Goal: Task Accomplishment & Management: Manage account settings

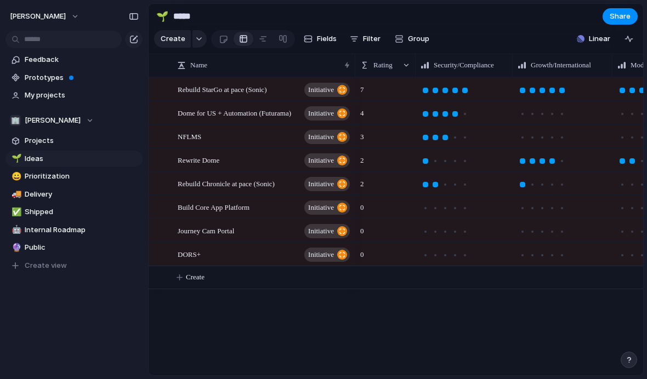
click at [317, 37] on span "Fields" at bounding box center [327, 38] width 20 height 11
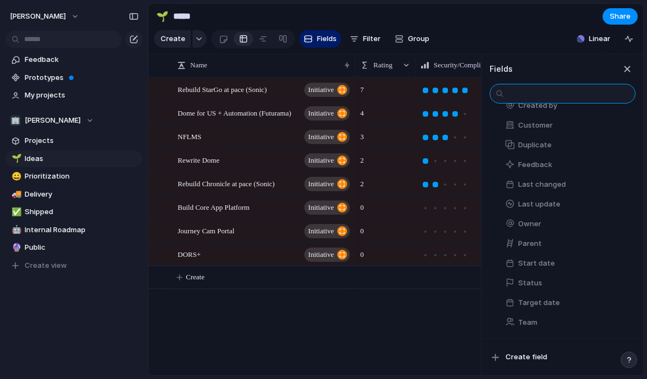
scroll to position [410, 0]
click at [553, 277] on button "Status" at bounding box center [567, 284] width 135 height 18
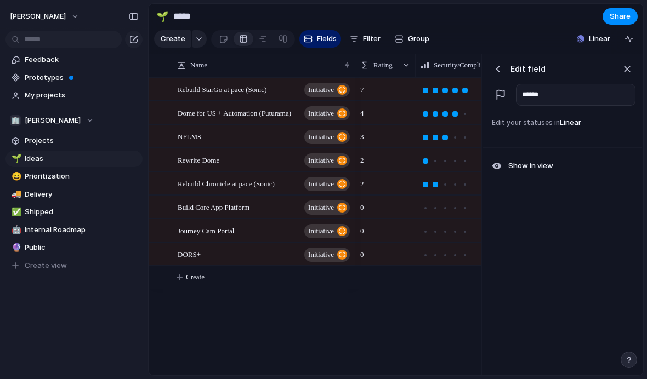
click at [591, 129] on span "Edit your statuses in Linear" at bounding box center [562, 124] width 150 height 18
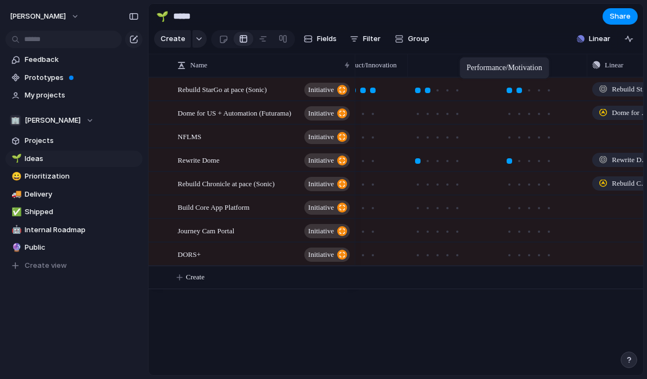
scroll to position [0, 0]
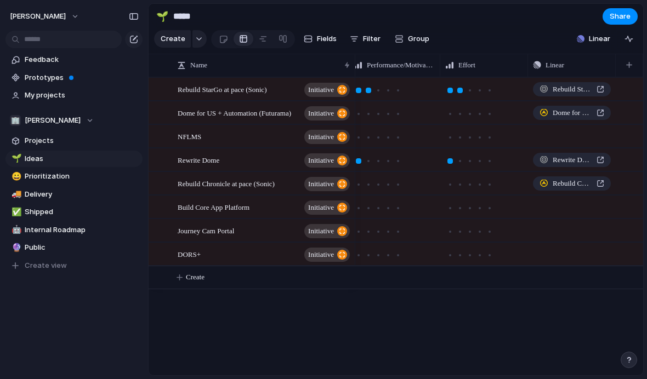
click at [625, 63] on button "button" at bounding box center [629, 65] width 22 height 20
click at [197, 71] on div "Name" at bounding box center [263, 65] width 178 height 18
click at [236, 19] on input "*****" at bounding box center [235, 17] width 129 height 20
click at [319, 34] on span "Fields" at bounding box center [327, 38] width 20 height 11
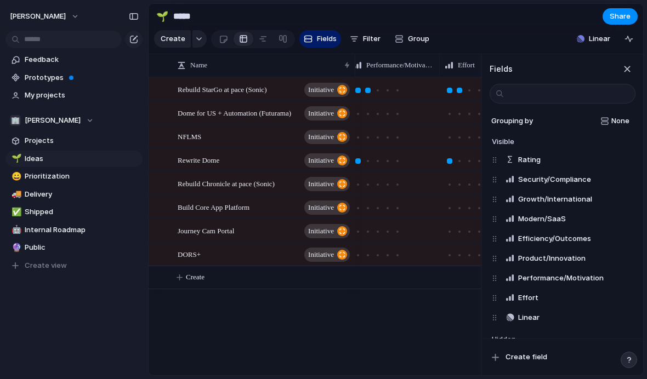
click at [619, 121] on span "None" at bounding box center [620, 121] width 18 height 11
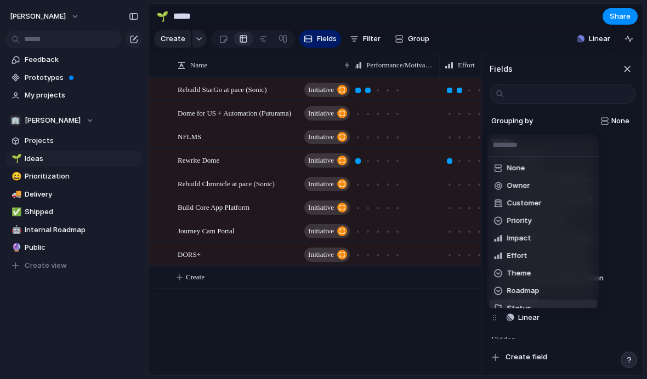
click at [524, 306] on span "Status" at bounding box center [519, 308] width 24 height 11
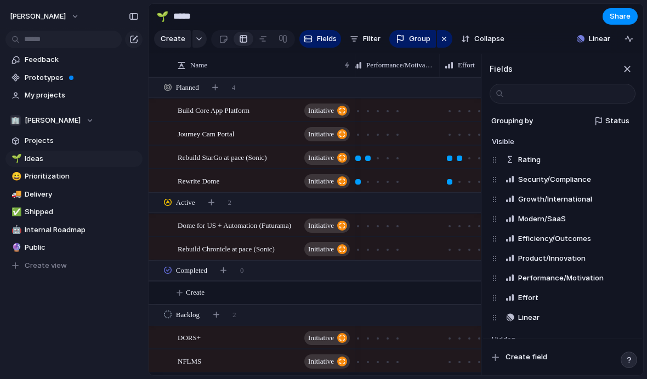
click at [621, 72] on div "button" at bounding box center [627, 69] width 12 height 12
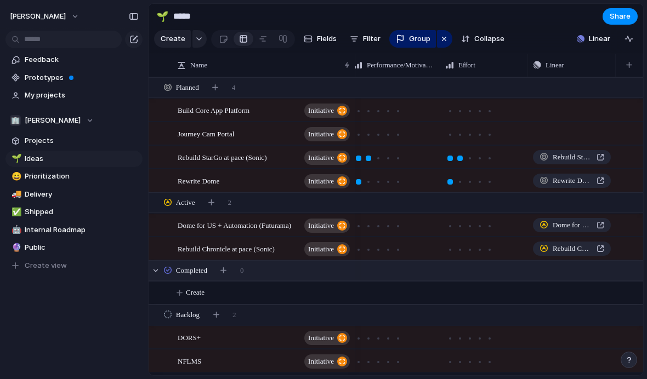
click at [175, 270] on div "Completed" at bounding box center [187, 270] width 47 height 13
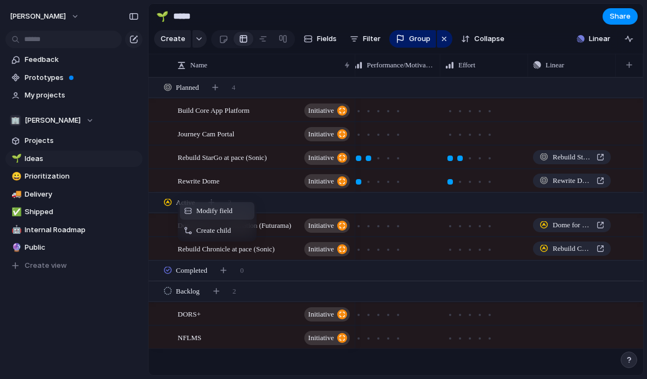
click at [198, 208] on span "Modify field" at bounding box center [214, 211] width 36 height 11
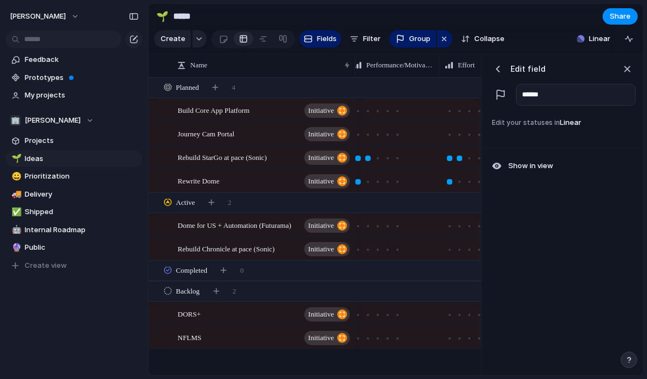
click at [621, 72] on div "button" at bounding box center [627, 69] width 12 height 12
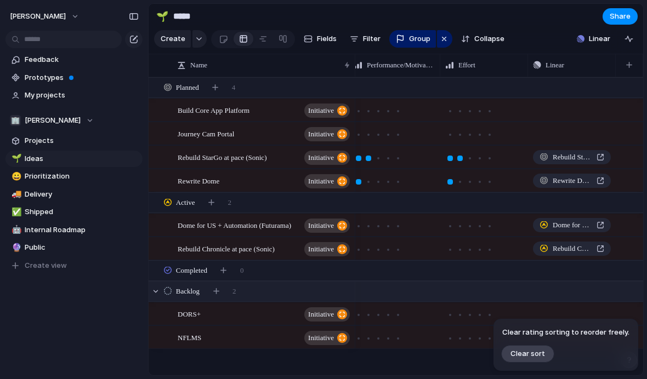
click at [581, 285] on div "Backlog 2" at bounding box center [397, 292] width 497 height 20
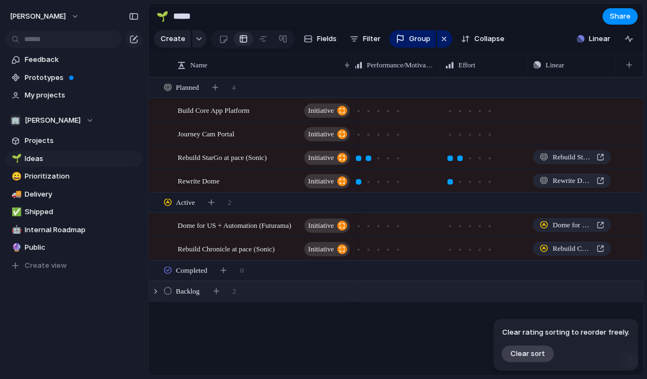
click at [579, 287] on div "Backlog 2" at bounding box center [397, 292] width 497 height 20
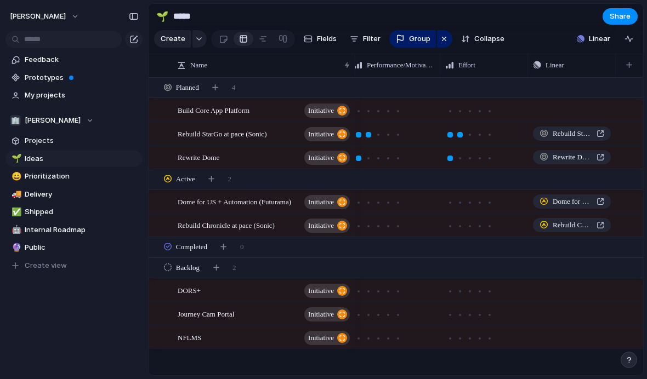
click at [487, 42] on span "Collapse" at bounding box center [489, 38] width 30 height 11
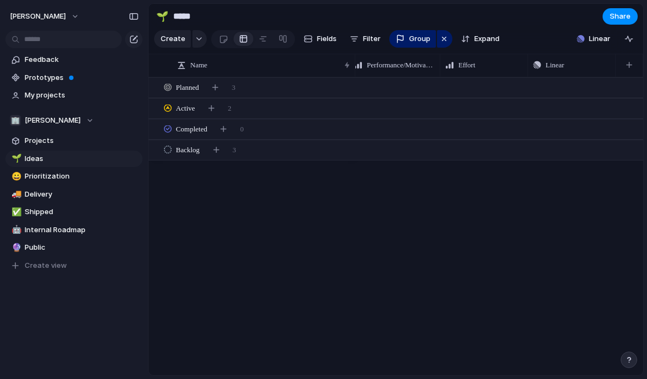
click at [489, 38] on span "Expand" at bounding box center [486, 38] width 25 height 11
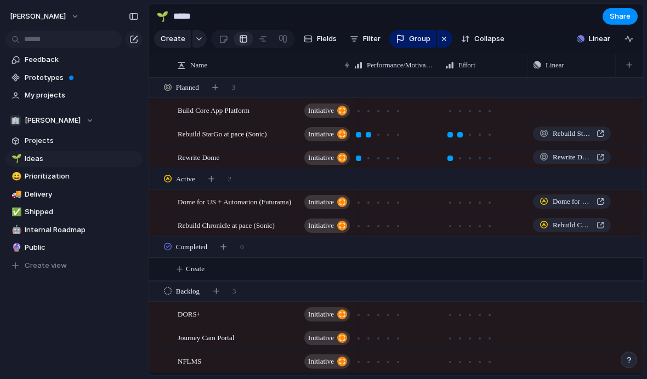
click at [205, 65] on span "Name" at bounding box center [198, 65] width 17 height 11
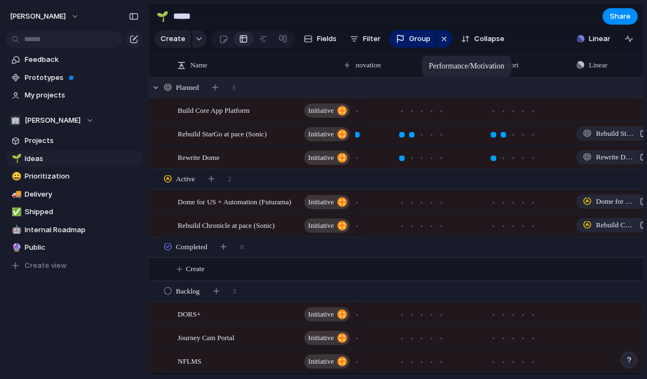
scroll to position [0, 455]
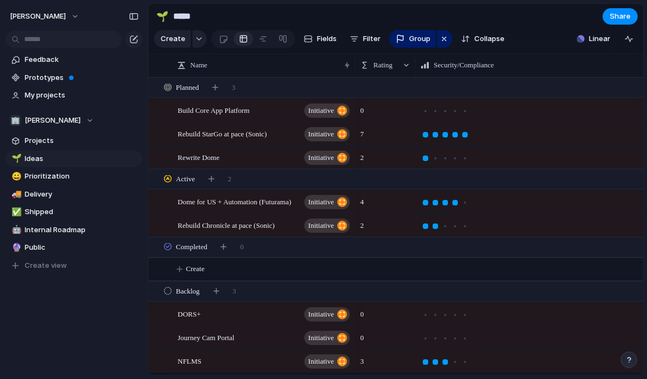
click at [409, 60] on div "Rating" at bounding box center [384, 65] width 55 height 18
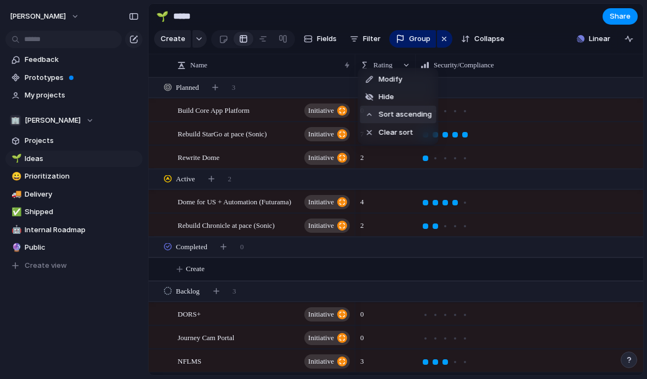
click at [416, 116] on span "Sort ascending" at bounding box center [405, 114] width 53 height 11
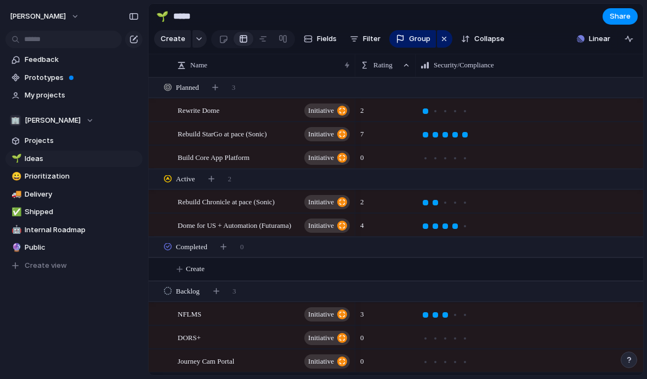
click at [408, 66] on div at bounding box center [406, 65] width 8 height 8
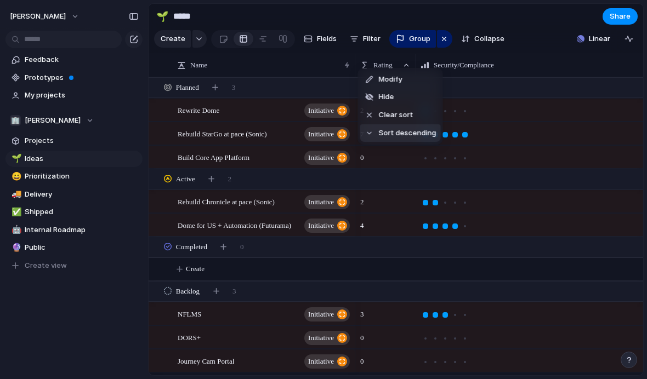
click at [421, 134] on span "Sort descending" at bounding box center [408, 133] width 58 height 11
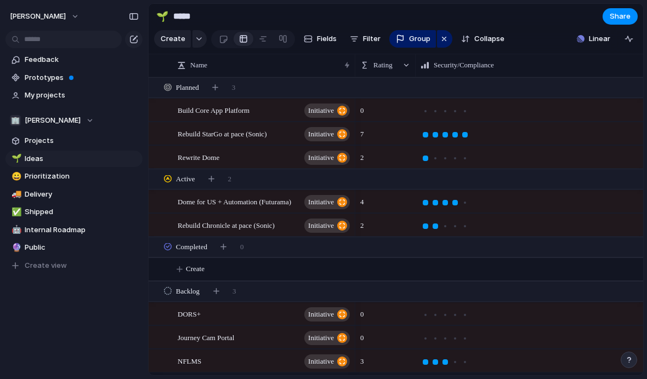
click at [440, 38] on div "button" at bounding box center [444, 38] width 9 height 13
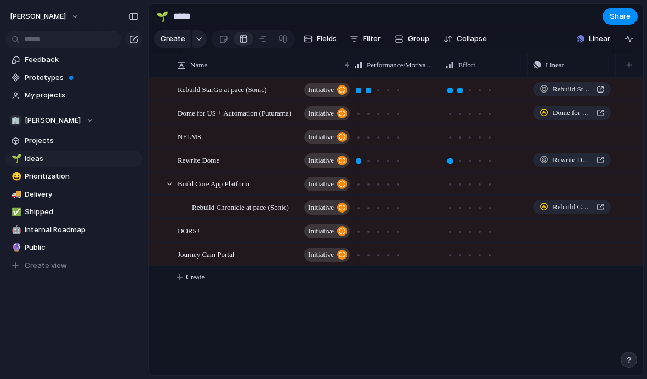
click at [415, 35] on span "Group" at bounding box center [418, 38] width 21 height 11
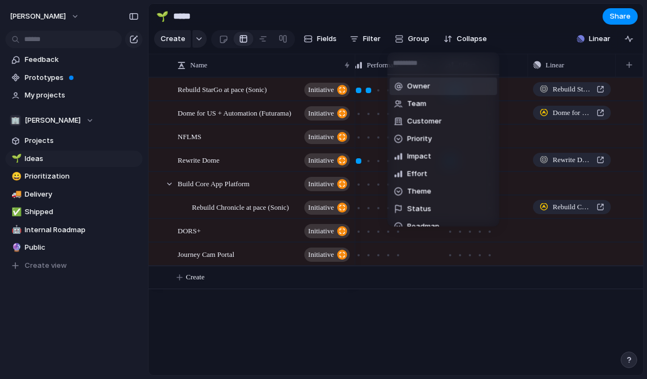
click at [446, 209] on li "Status" at bounding box center [443, 210] width 107 height 18
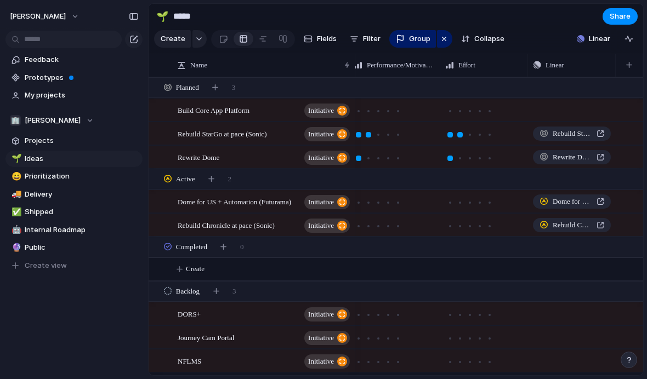
click at [469, 226] on div at bounding box center [470, 226] width 2 height 2
click at [471, 219] on div at bounding box center [469, 225] width 49 height 13
click at [492, 224] on div at bounding box center [489, 226] width 10 height 10
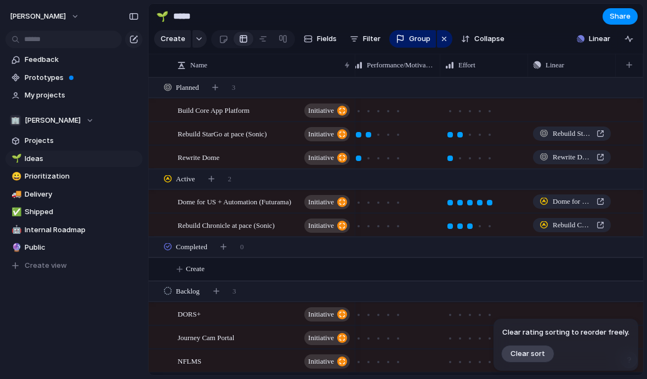
click at [253, 59] on div "Name" at bounding box center [263, 65] width 178 height 18
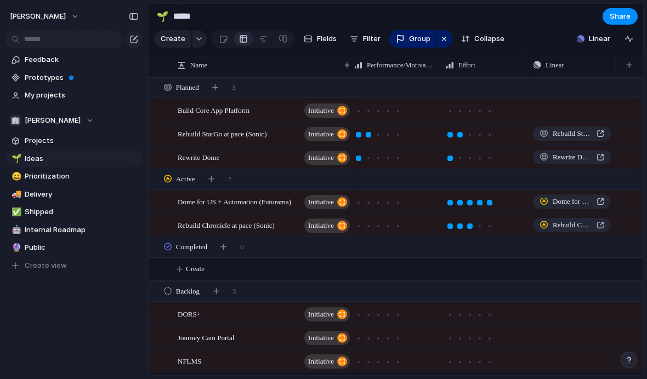
click at [136, 20] on button "button" at bounding box center [134, 17] width 18 height 18
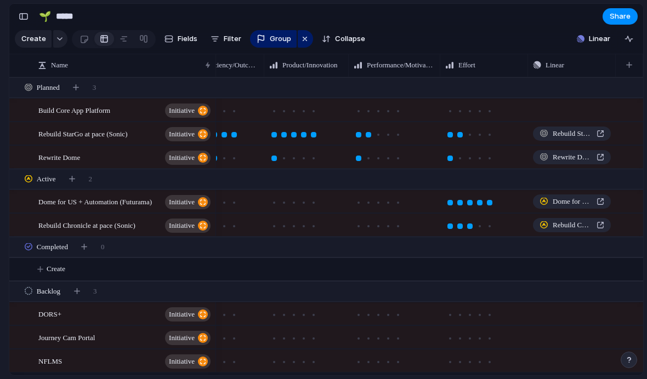
scroll to position [0, 563]
click at [625, 39] on div "button" at bounding box center [628, 39] width 9 height 9
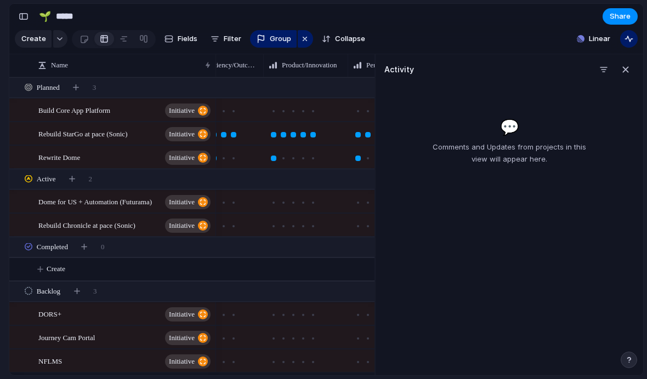
click at [630, 65] on div "button" at bounding box center [625, 70] width 12 height 12
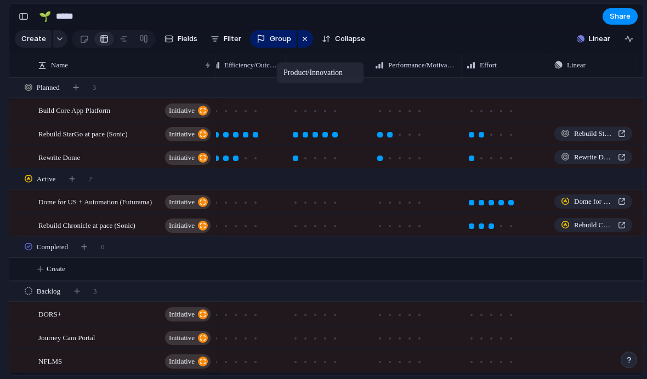
scroll to position [0, 533]
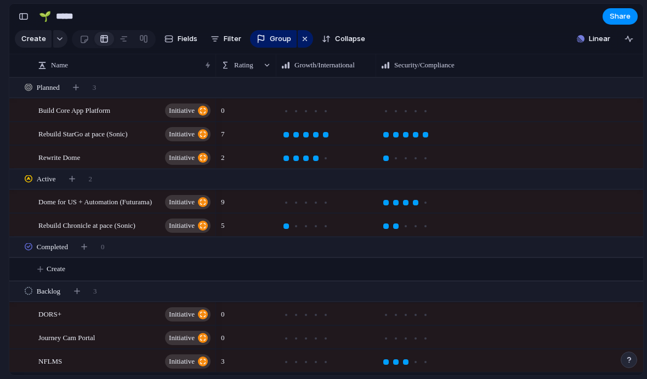
click at [261, 67] on div "Rating" at bounding box center [245, 65] width 55 height 18
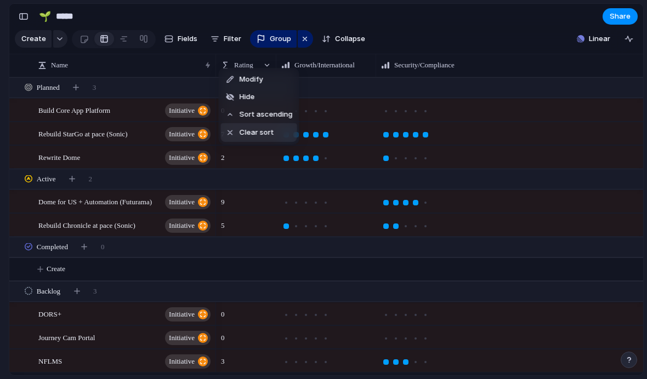
click at [267, 130] on span "Clear sort" at bounding box center [256, 132] width 35 height 11
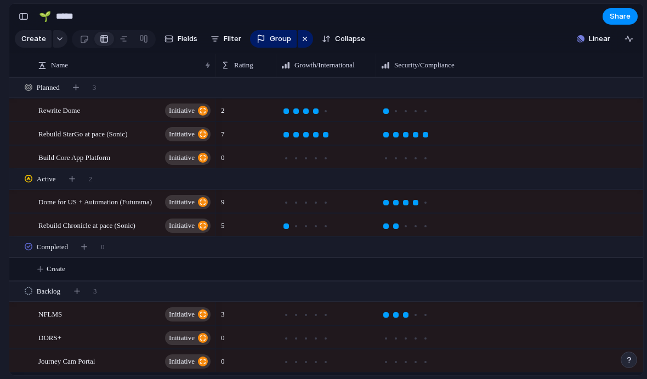
click at [245, 69] on span "Rating" at bounding box center [243, 65] width 19 height 11
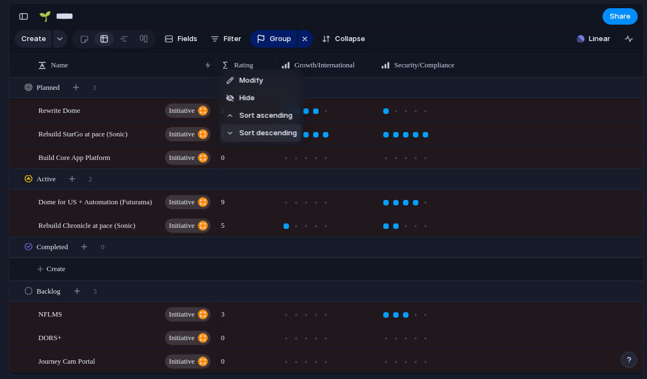
click at [242, 132] on span "Sort descending" at bounding box center [268, 133] width 58 height 11
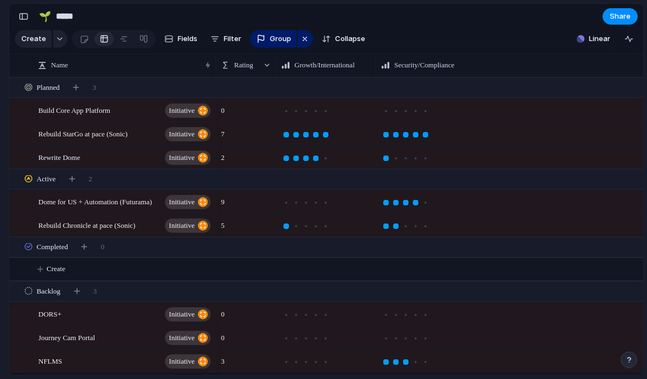
click at [178, 38] on span "Fields" at bounding box center [188, 38] width 20 height 11
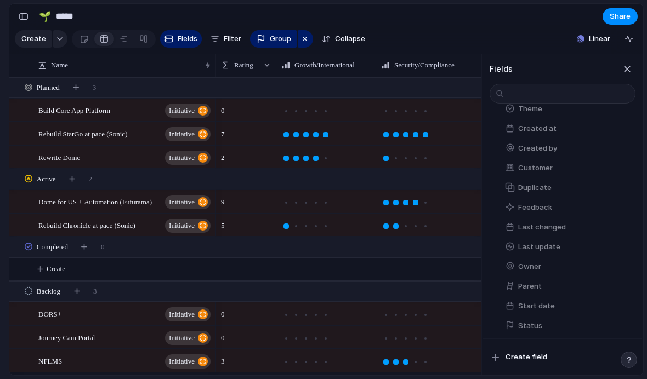
click at [585, 199] on button "Feedback" at bounding box center [567, 208] width 135 height 18
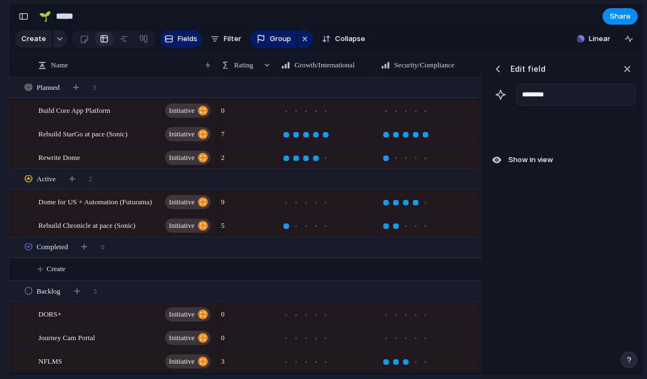
click at [621, 65] on div "button" at bounding box center [627, 69] width 12 height 12
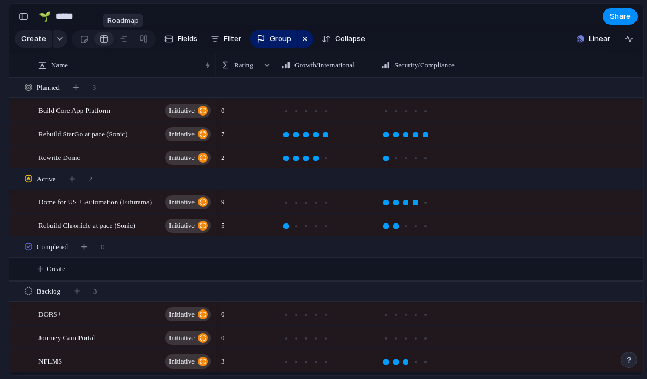
click at [124, 39] on div at bounding box center [123, 39] width 9 height 18
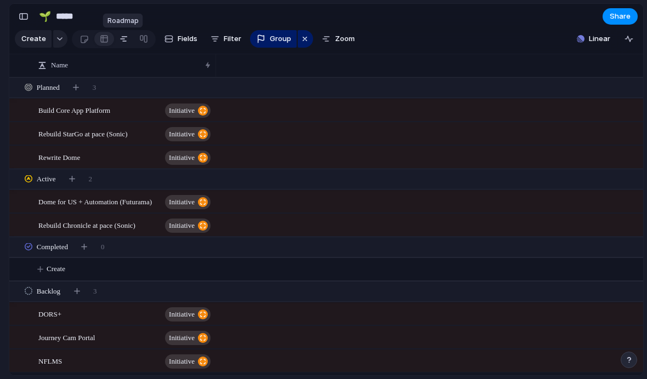
scroll to position [0, 7346]
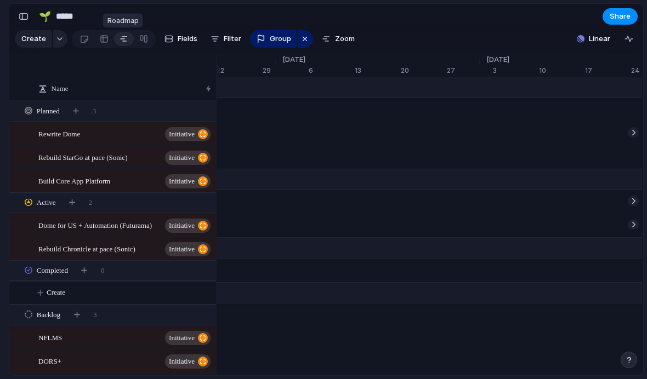
click at [125, 42] on div at bounding box center [123, 39] width 9 height 18
click at [144, 41] on div at bounding box center [143, 39] width 9 height 18
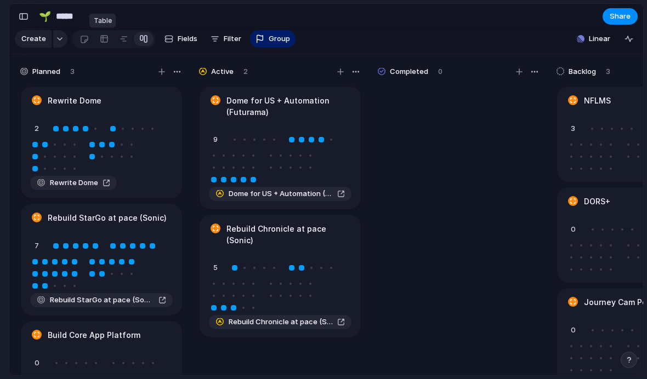
click at [100, 40] on div at bounding box center [104, 39] width 9 height 18
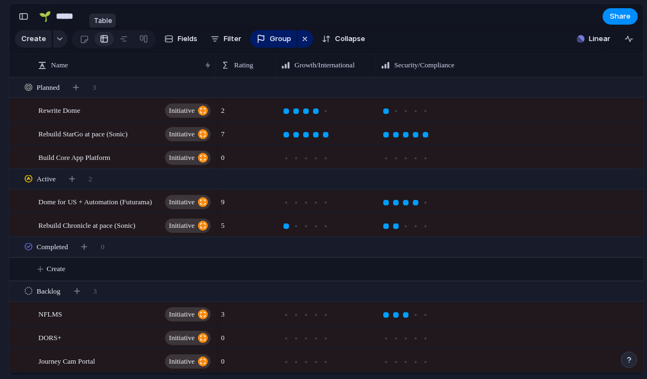
click at [173, 36] on button "Fields" at bounding box center [181, 39] width 42 height 18
